Goal: Task Accomplishment & Management: Use online tool/utility

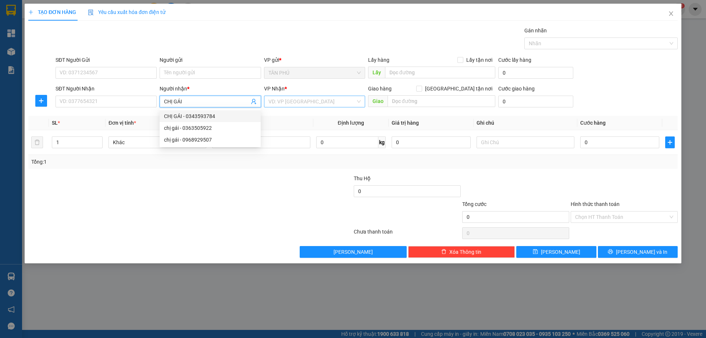
type input "CHỊ GÁI"
click at [279, 100] on input "search" at bounding box center [311, 101] width 87 height 11
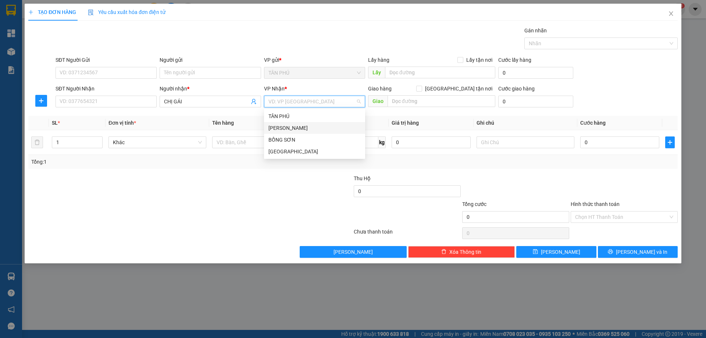
click at [283, 130] on div "[PERSON_NAME]" at bounding box center [314, 128] width 92 height 8
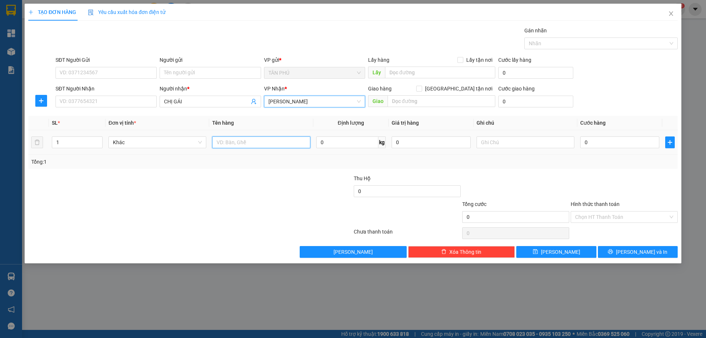
click at [269, 141] on input "text" at bounding box center [261, 142] width 98 height 12
type input "1 BỊCH"
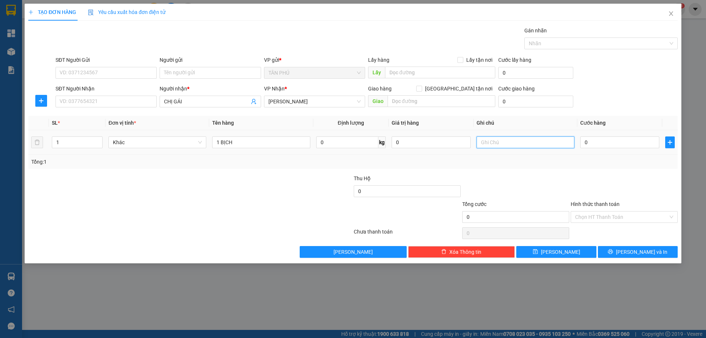
click at [510, 142] on input "text" at bounding box center [525, 142] width 98 height 12
type input "C"
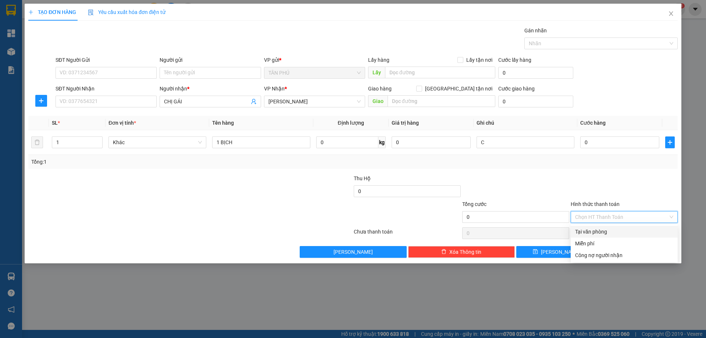
click at [585, 221] on input "Hình thức thanh toán" at bounding box center [621, 216] width 93 height 11
click at [590, 243] on div "Miễn phí" at bounding box center [624, 243] width 98 height 8
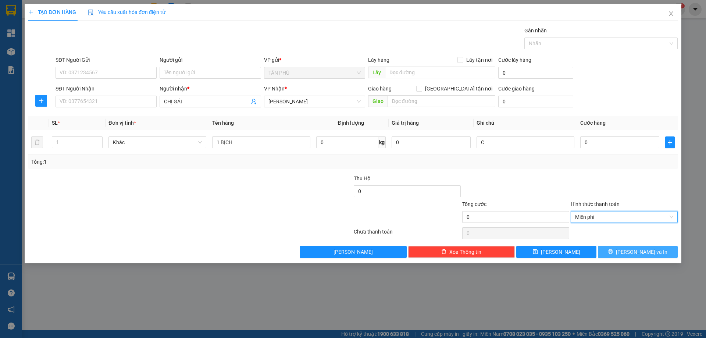
click at [616, 255] on button "[PERSON_NAME] và In" at bounding box center [638, 252] width 80 height 12
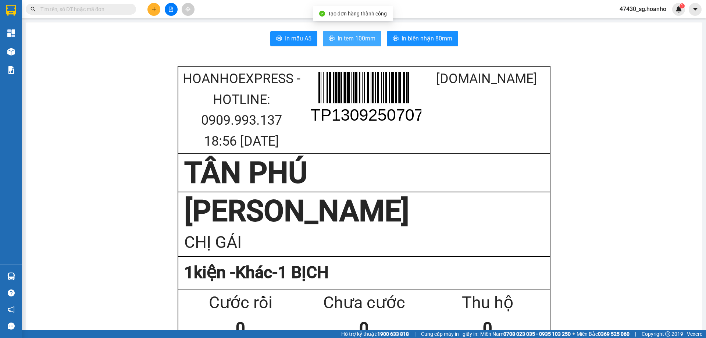
click at [365, 39] on span "In tem 100mm" at bounding box center [356, 38] width 38 height 9
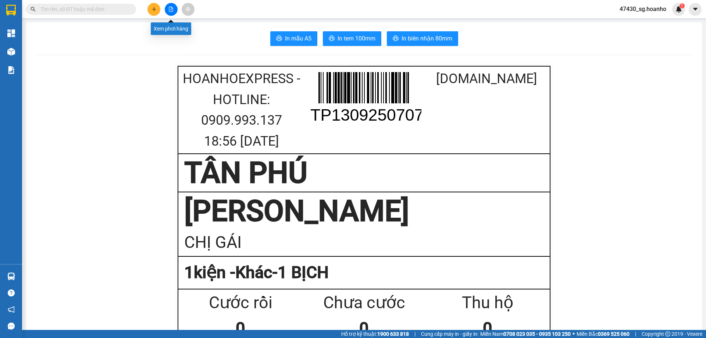
click at [171, 15] on button at bounding box center [171, 9] width 13 height 13
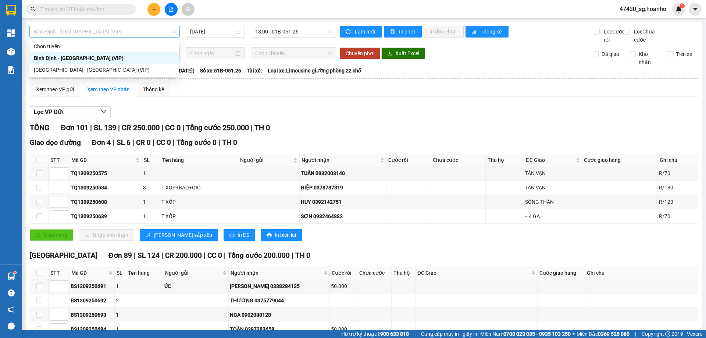
click at [145, 34] on span "Bình Định - [GEOGRAPHIC_DATA] (VIP)" at bounding box center [105, 31] width 142 height 11
click at [146, 73] on div "[GEOGRAPHIC_DATA] - [GEOGRAPHIC_DATA] (VIP)" at bounding box center [104, 70] width 140 height 8
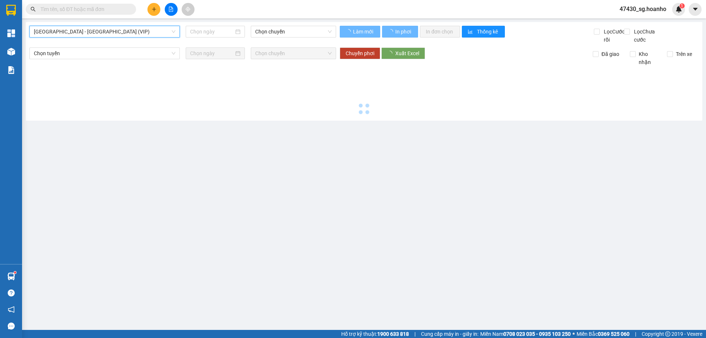
type input "[DATE]"
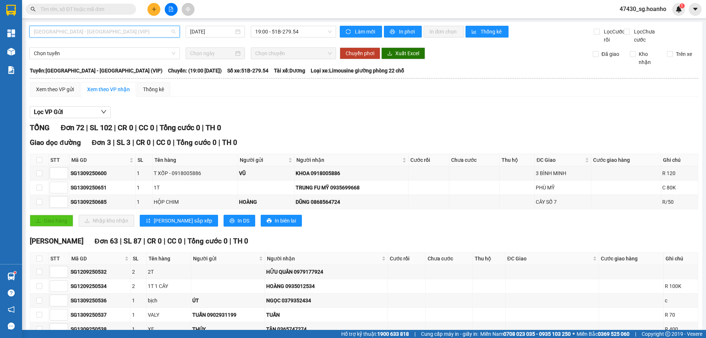
click at [95, 33] on span "[GEOGRAPHIC_DATA] - [GEOGRAPHIC_DATA] (VIP)" at bounding box center [105, 31] width 142 height 11
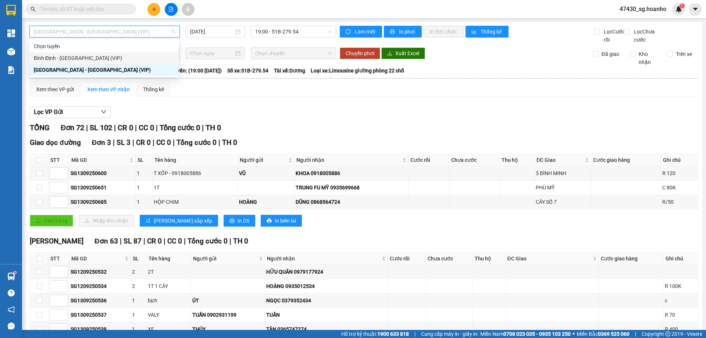
click at [107, 60] on div "Bình Định - [GEOGRAPHIC_DATA] (VIP)" at bounding box center [104, 58] width 140 height 8
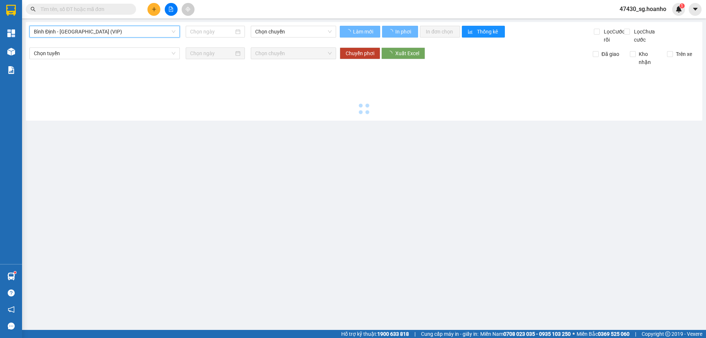
type input "[DATE]"
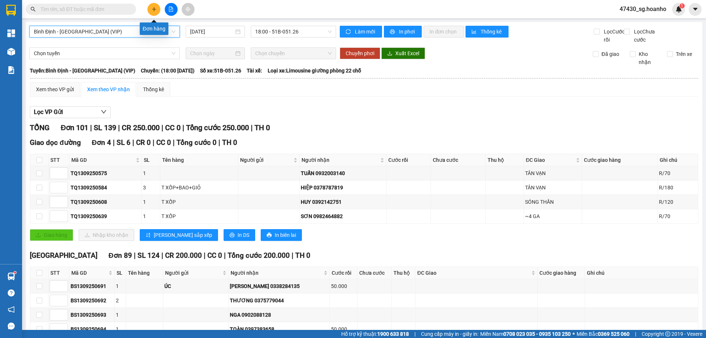
click at [153, 12] on button at bounding box center [153, 9] width 13 height 13
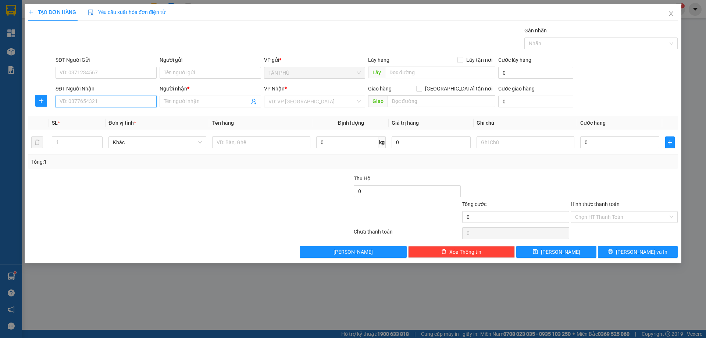
click at [146, 96] on input "SĐT Người Nhận" at bounding box center [106, 102] width 101 height 12
type input "170"
